Goal: Find specific fact: Find specific fact

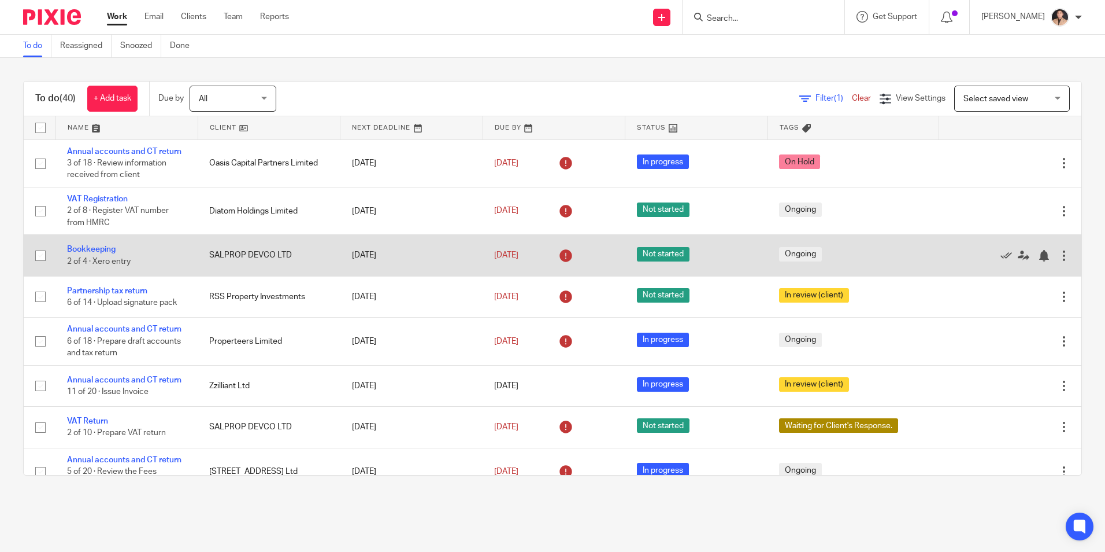
click at [639, 258] on span "Not started" at bounding box center [663, 254] width 53 height 14
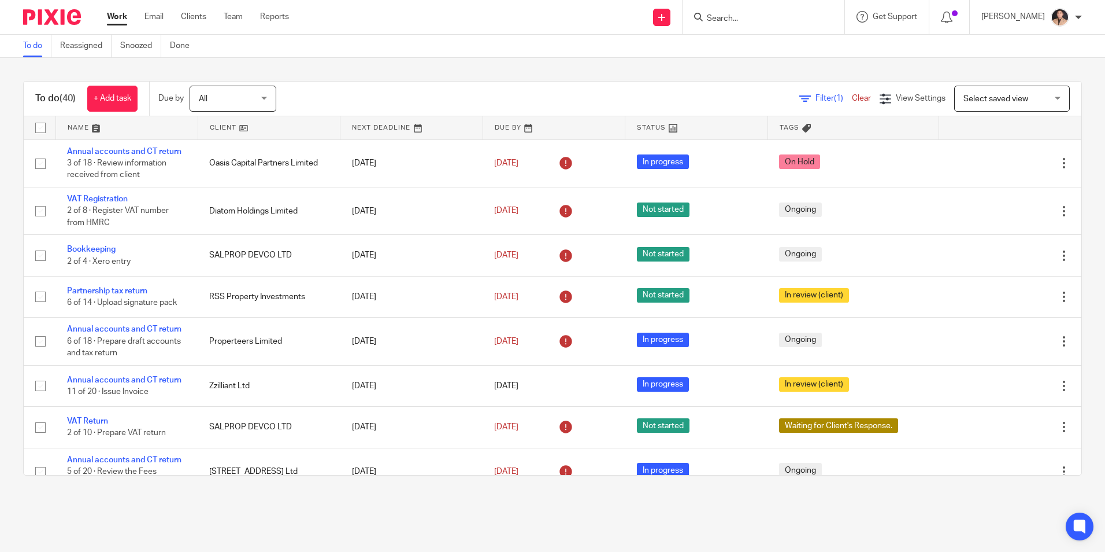
click at [759, 22] on input "Search" at bounding box center [758, 19] width 104 height 10
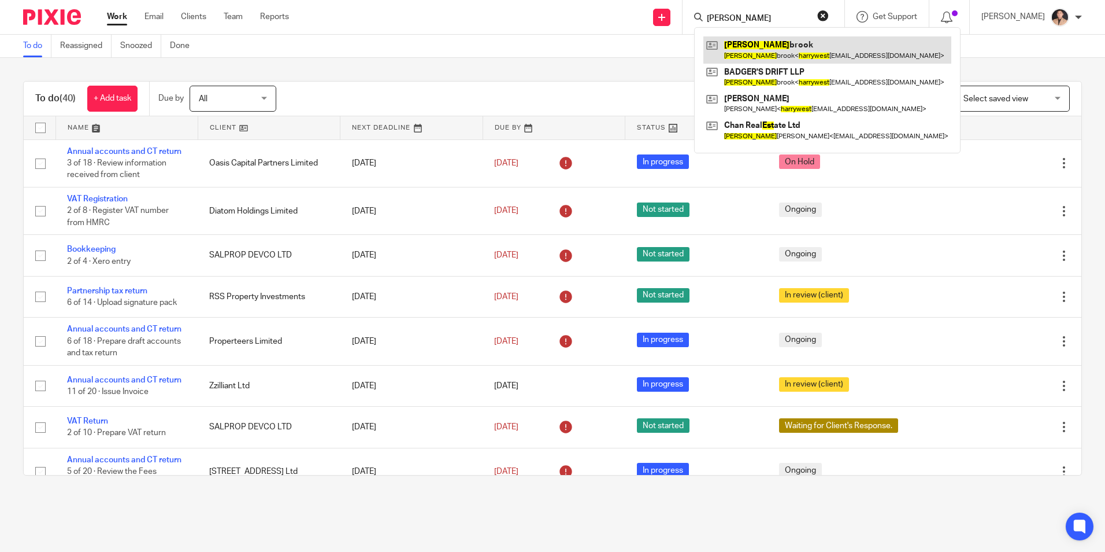
type input "[PERSON_NAME]"
click at [739, 47] on link at bounding box center [828, 49] width 248 height 27
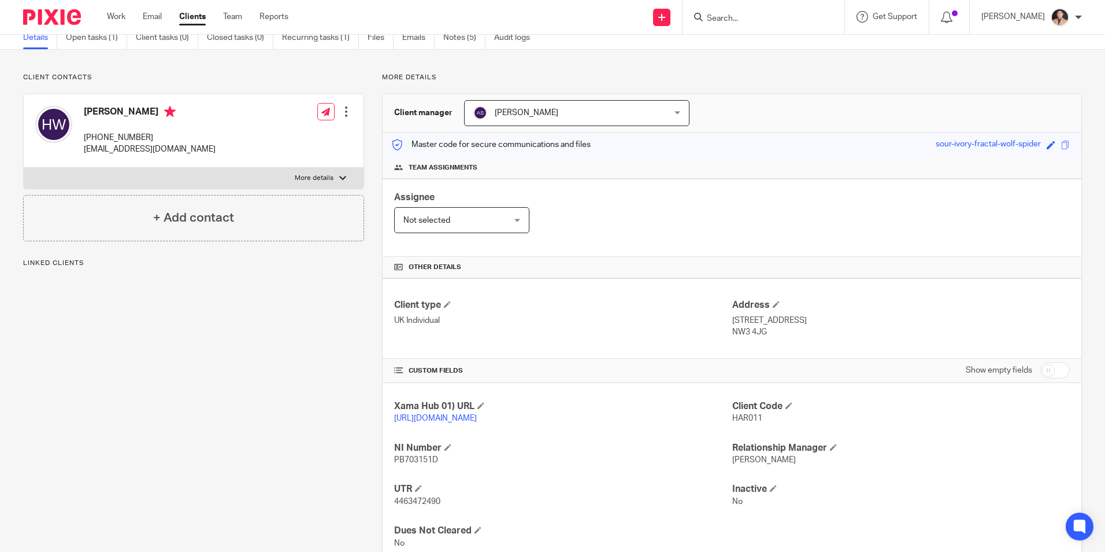
scroll to position [100, 0]
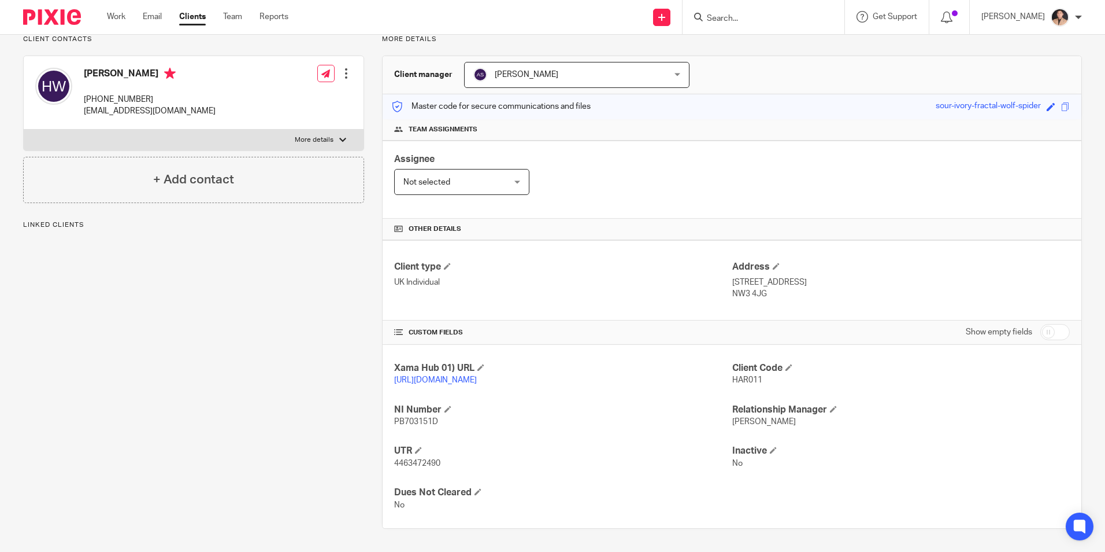
click at [262, 313] on div "Client contacts [PERSON_NAME] [PHONE_NUMBER] [EMAIL_ADDRESS][DOMAIN_NAME] Edit …" at bounding box center [184, 282] width 359 height 494
click at [256, 446] on div "Client contacts [PERSON_NAME] [PHONE_NUMBER] [EMAIL_ADDRESS][DOMAIN_NAME] Edit …" at bounding box center [184, 282] width 359 height 494
drag, startPoint x: 446, startPoint y: 464, endPoint x: 379, endPoint y: 464, distance: 66.5
click at [382, 464] on div "Client manager [PERSON_NAME] [PERSON_NAME] [PERSON_NAME] [PERSON_NAME] [PERSON_…" at bounding box center [732, 292] width 700 height 473
copy span "4463472490"
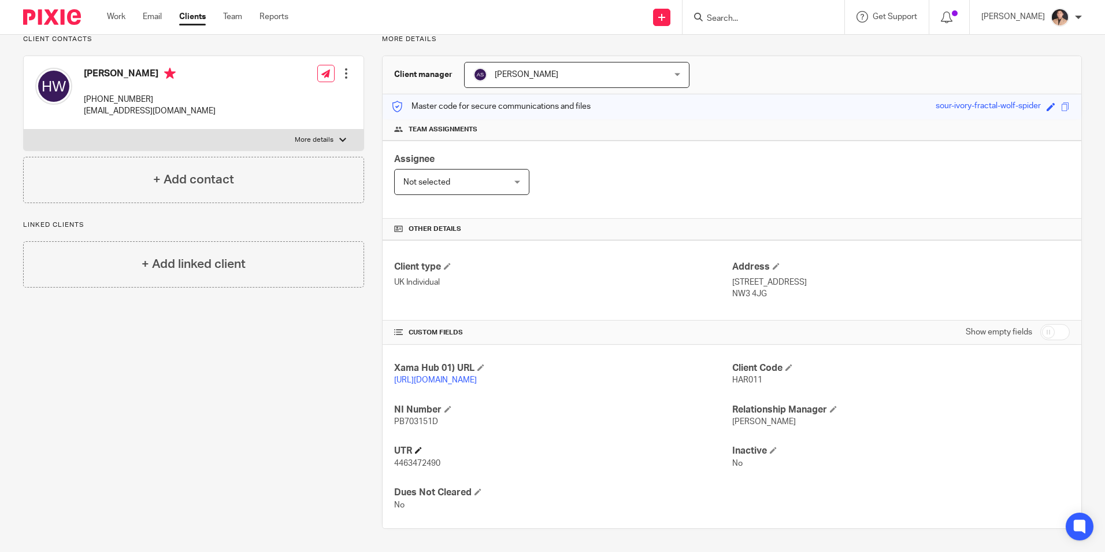
click at [638, 446] on h4 "UTR" at bounding box center [563, 451] width 338 height 12
